Goal: Transaction & Acquisition: Book appointment/travel/reservation

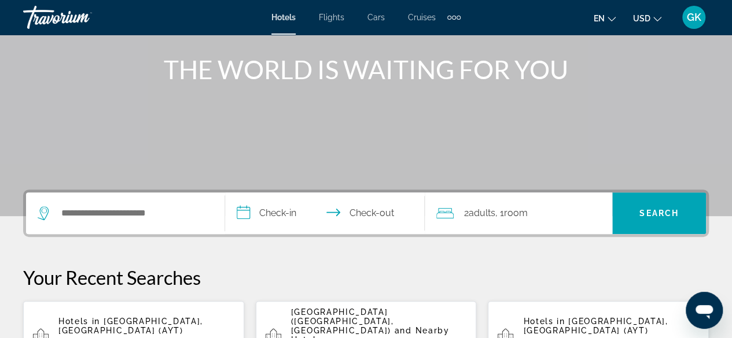
scroll to position [185, 0]
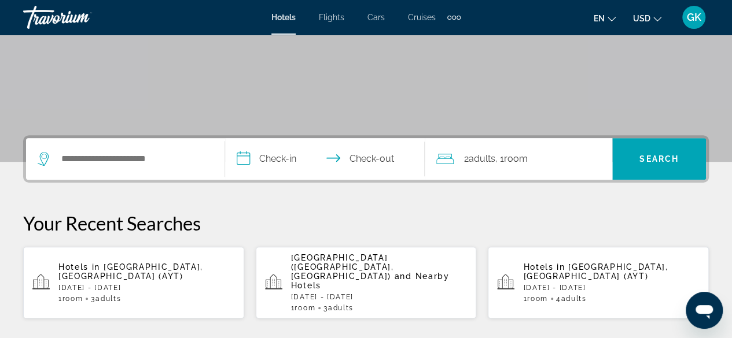
click at [122, 284] on p "[DATE] - [DATE]" at bounding box center [146, 288] width 176 height 8
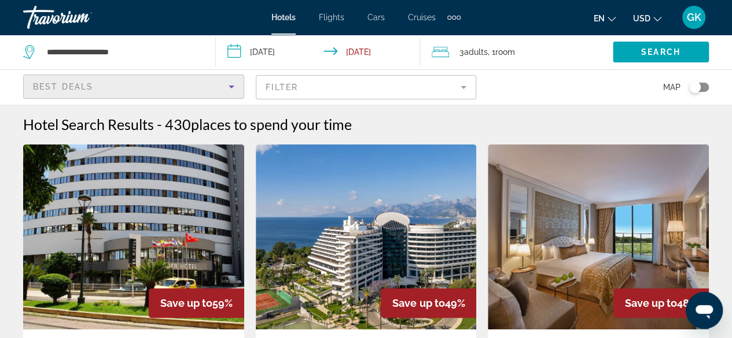
click at [229, 88] on icon "Sort by" at bounding box center [231, 87] width 14 height 14
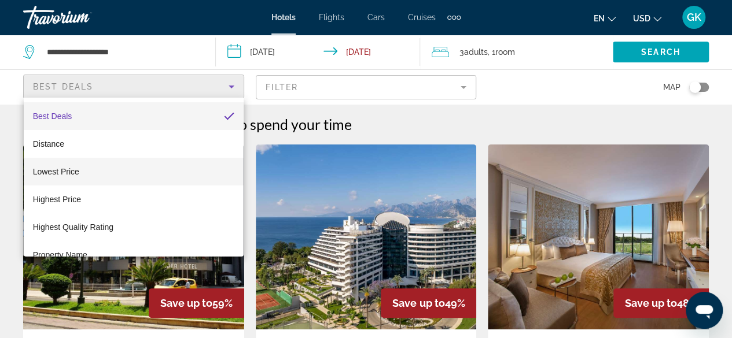
click at [179, 172] on mat-option "Lowest Price" at bounding box center [134, 172] width 220 height 28
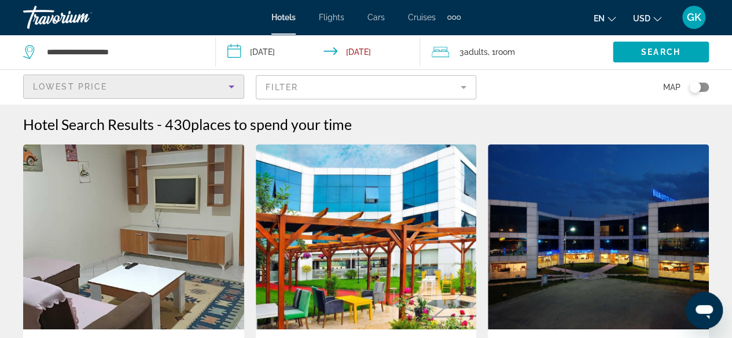
click at [464, 84] on mat-form-field "Filter" at bounding box center [366, 87] width 221 height 24
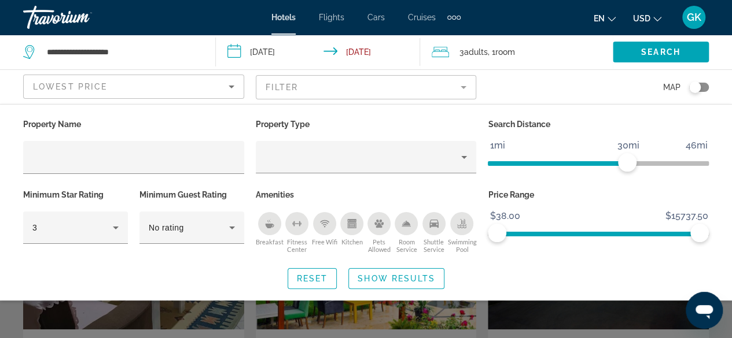
click at [268, 231] on div "Breakfast" at bounding box center [269, 223] width 23 height 23
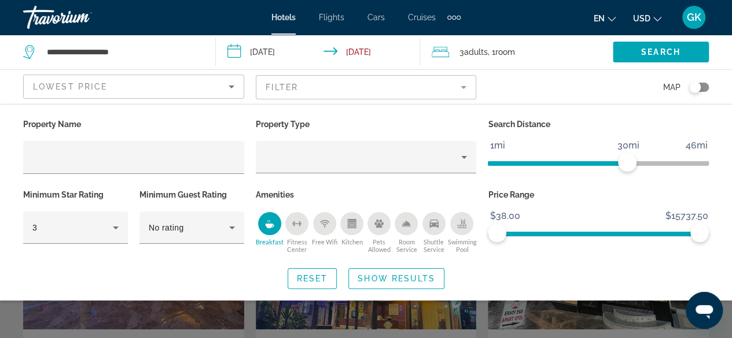
click at [435, 223] on icon "Shuttle Service" at bounding box center [433, 224] width 9 height 8
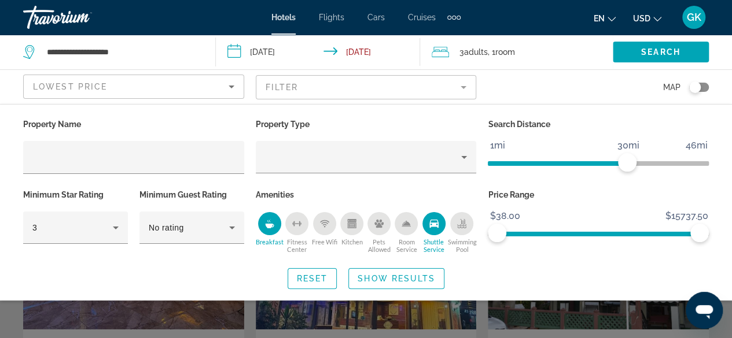
click at [434, 224] on icon "Shuttle Service" at bounding box center [433, 224] width 9 height 8
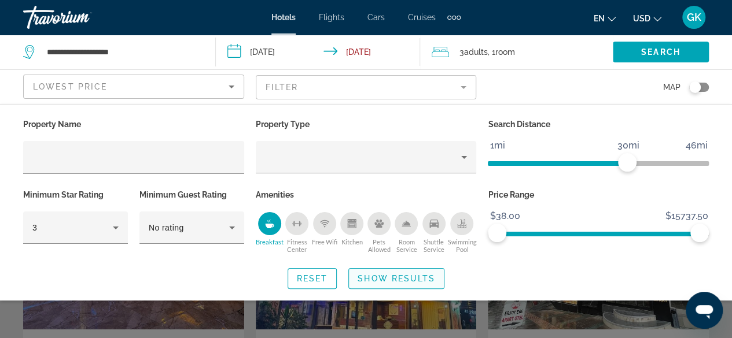
click at [411, 276] on span "Show Results" at bounding box center [395, 278] width 77 height 9
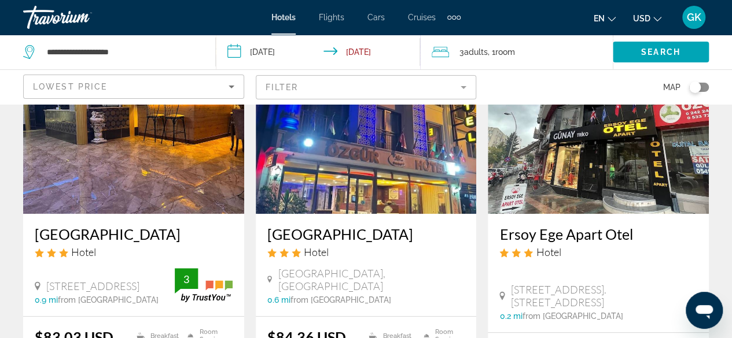
scroll to position [169, 0]
